Goal: Information Seeking & Learning: Learn about a topic

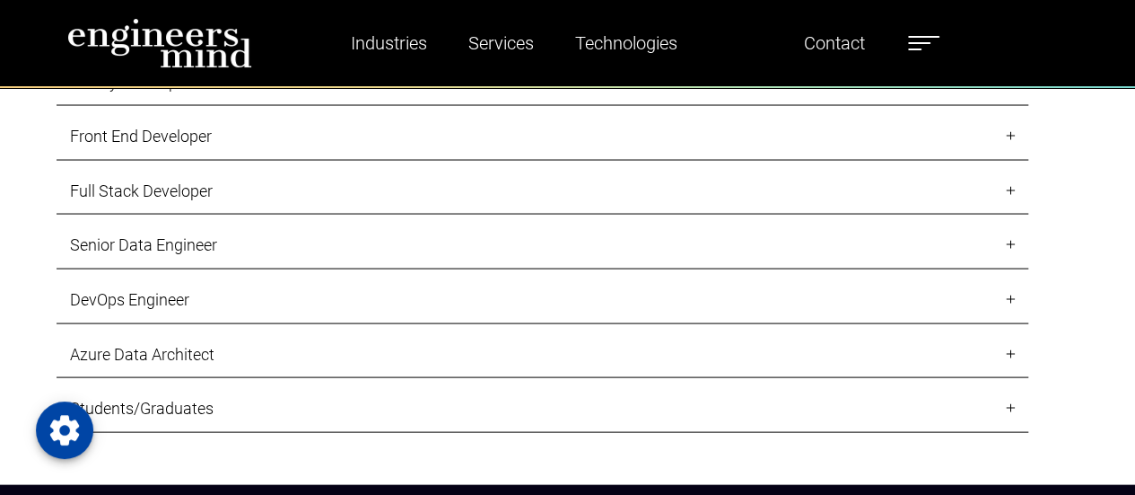
scroll to position [1526, 0]
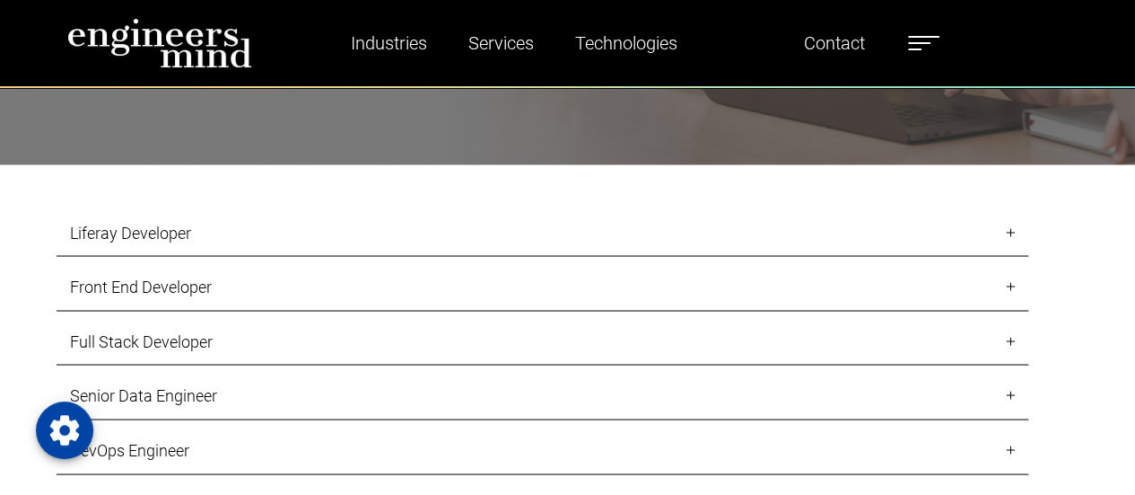
click at [353, 247] on link "Liferay Developer" at bounding box center [543, 233] width 972 height 48
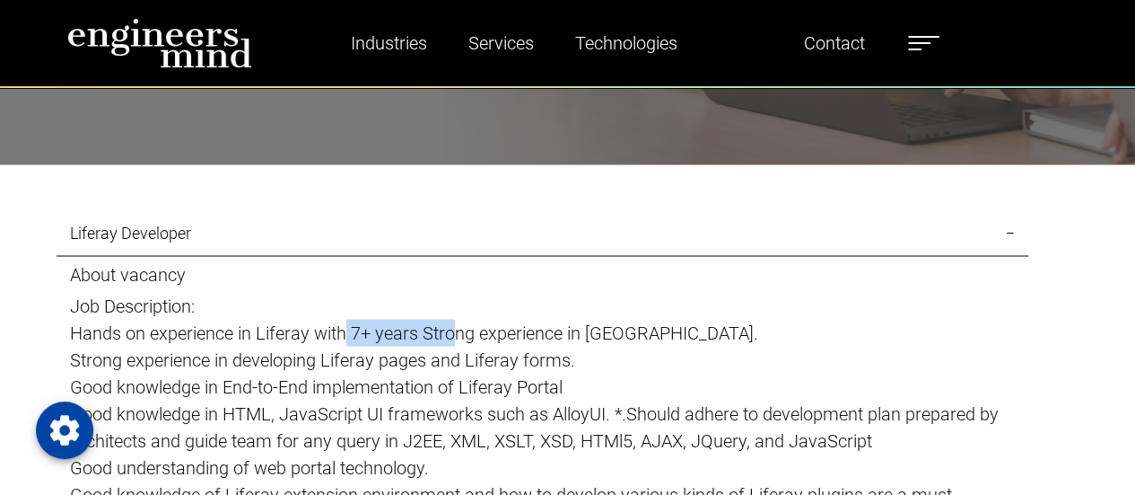
drag, startPoint x: 348, startPoint y: 332, endPoint x: 461, endPoint y: 343, distance: 113.6
click at [461, 343] on p "Hands on experience in Liferay with 7+ years Strong experience in [GEOGRAPHIC_D…" at bounding box center [542, 332] width 945 height 27
click at [1007, 223] on link "Liferay Developer" at bounding box center [543, 233] width 972 height 48
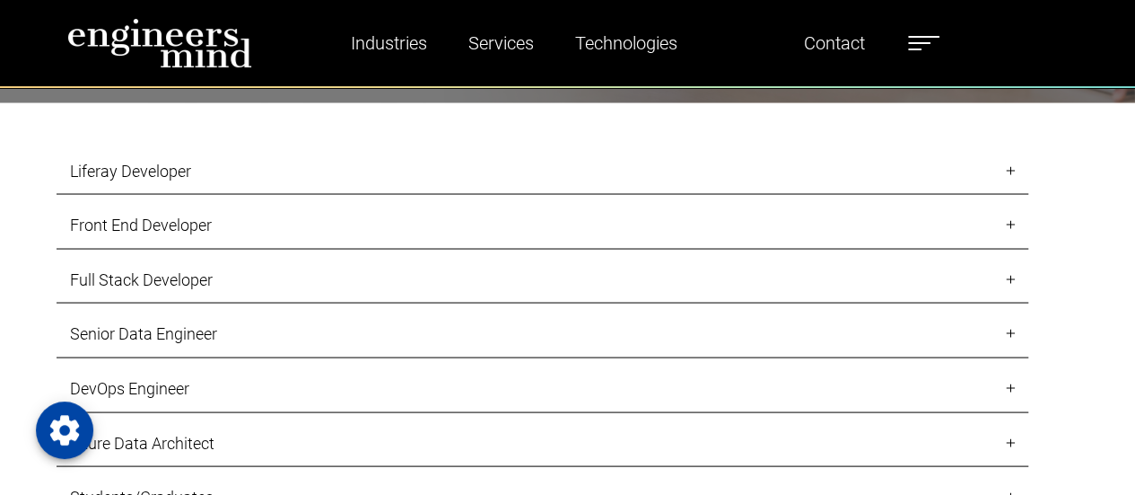
scroll to position [1615, 0]
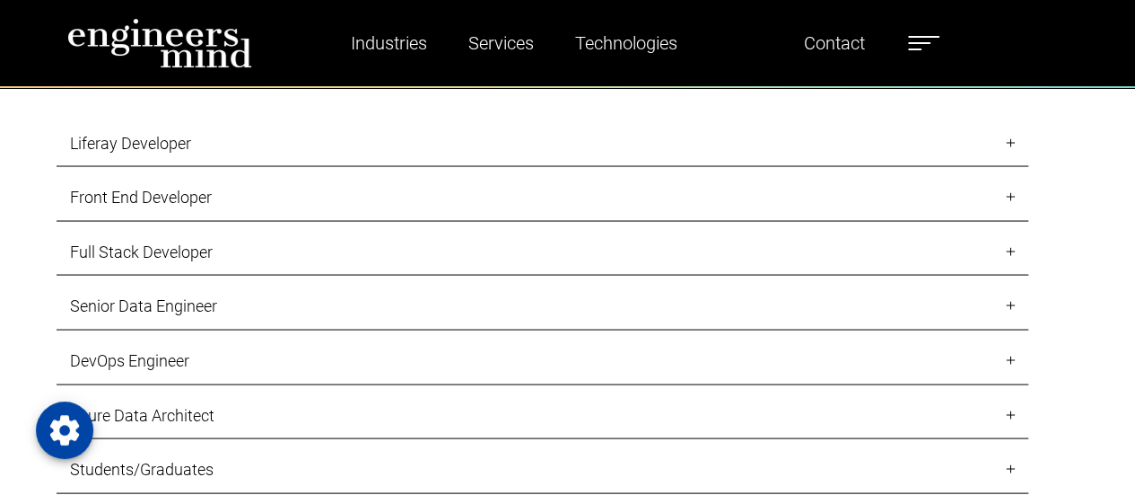
click at [296, 247] on link "Full Stack Developer" at bounding box center [543, 252] width 972 height 48
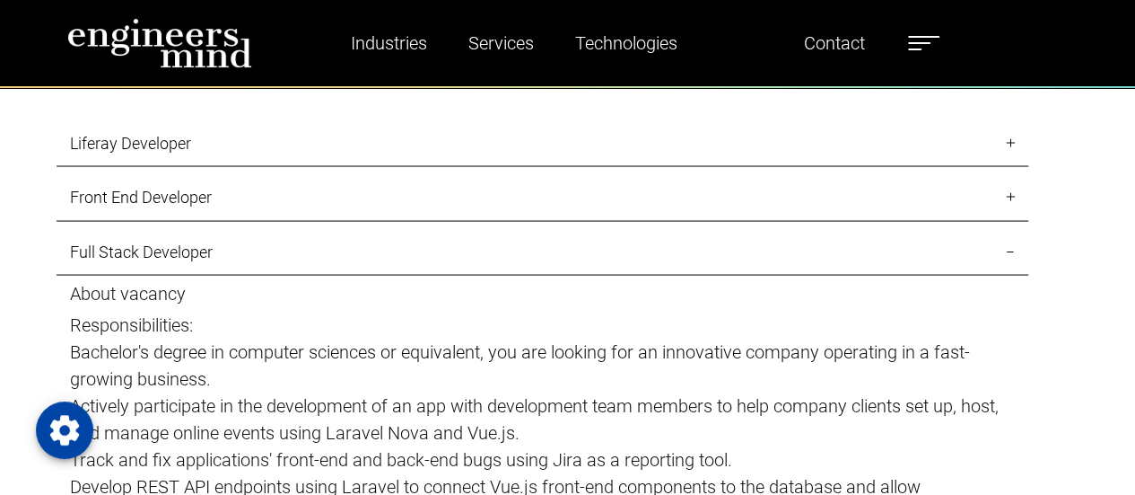
click at [297, 247] on link "Full Stack Developer" at bounding box center [543, 252] width 972 height 48
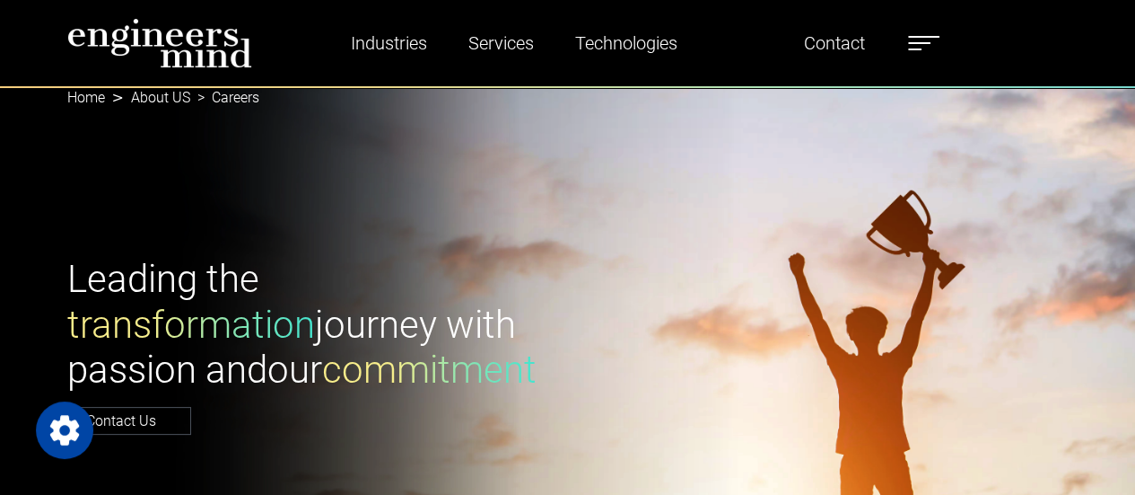
scroll to position [0, 0]
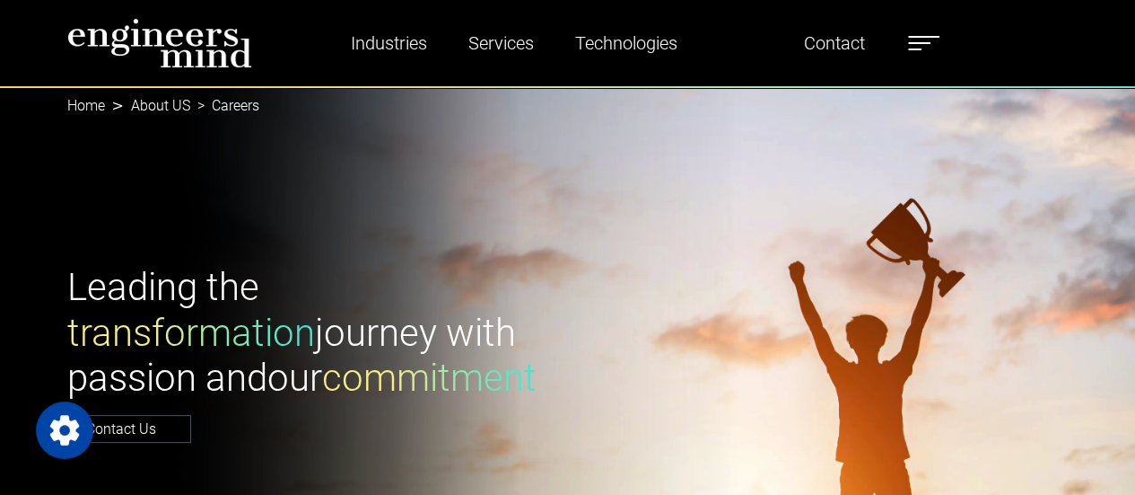
click at [176, 47] on img at bounding box center [159, 43] width 185 height 50
